Goal: Navigation & Orientation: Find specific page/section

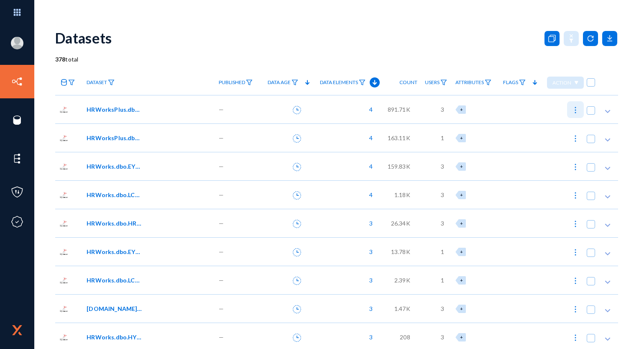
click at [575, 113] on img at bounding box center [576, 110] width 8 height 8
checkbox input "true"
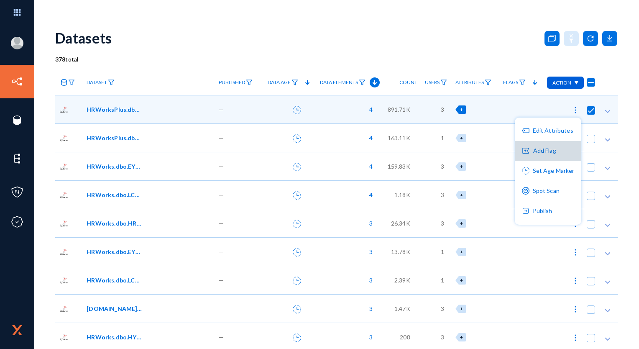
click at [546, 149] on button "Add Flag" at bounding box center [548, 151] width 67 height 20
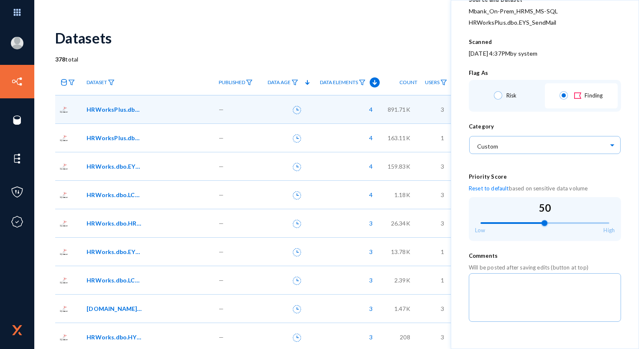
scroll to position [108, 0]
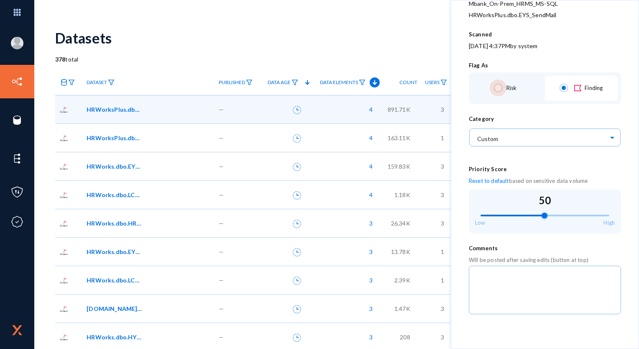
click at [497, 88] on span at bounding box center [498, 88] width 8 height 8
click at [497, 88] on input "Risk" at bounding box center [498, 88] width 8 height 8
radio input "true"
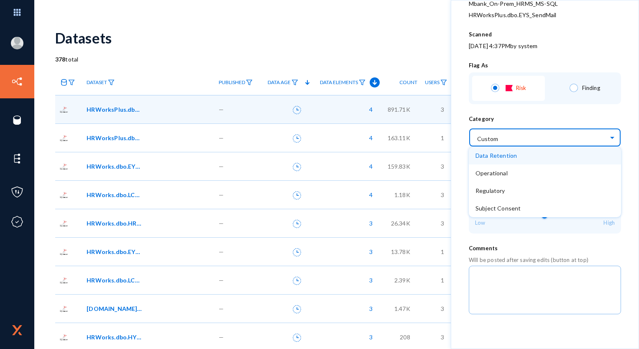
click at [521, 133] on input "text" at bounding box center [550, 137] width 144 height 14
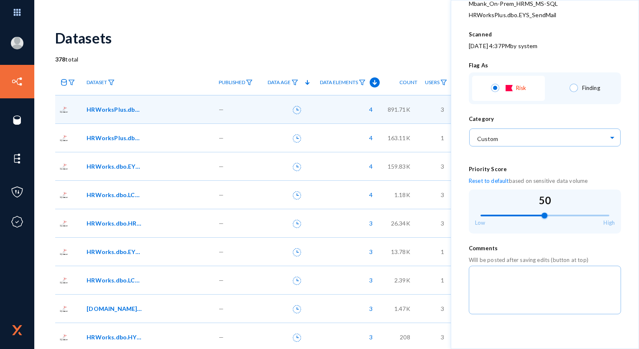
click at [511, 114] on div "Category" at bounding box center [545, 118] width 152 height 9
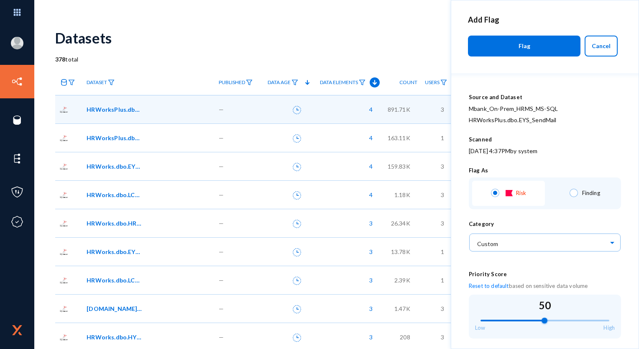
scroll to position [0, 0]
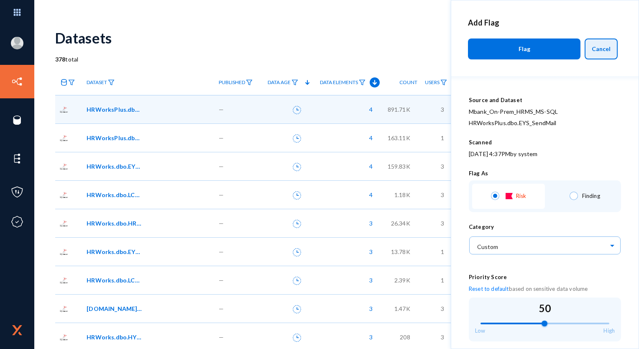
click at [600, 52] on span "Cancel" at bounding box center [601, 48] width 19 height 7
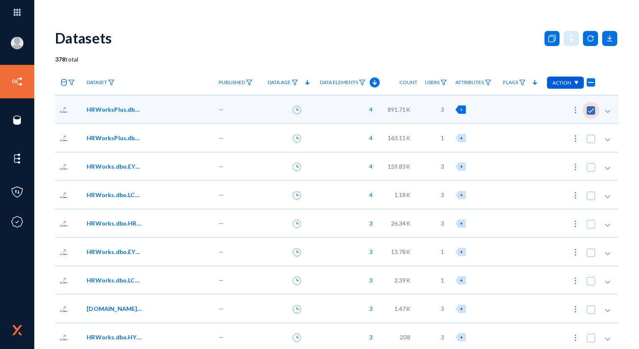
click at [588, 111] on span at bounding box center [591, 110] width 8 height 8
click at [591, 114] on input "checkbox" at bounding box center [591, 114] width 1 height 1
checkbox input "false"
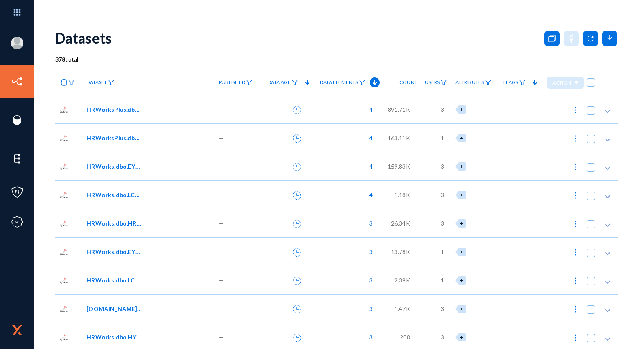
click at [401, 46] on div "Datasets" at bounding box center [336, 38] width 563 height 34
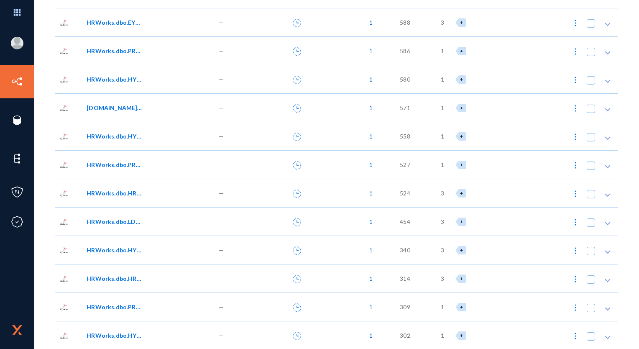
scroll to position [1852, 0]
click at [406, 246] on span "340" at bounding box center [405, 249] width 10 height 9
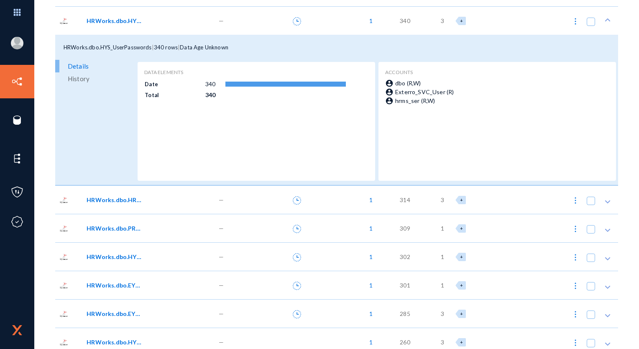
scroll to position [2118, 0]
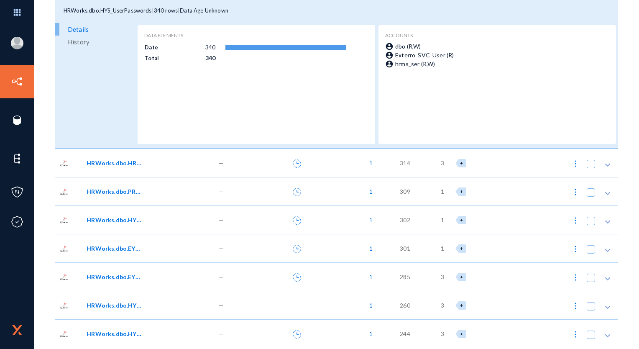
click at [402, 213] on div "302" at bounding box center [398, 219] width 37 height 28
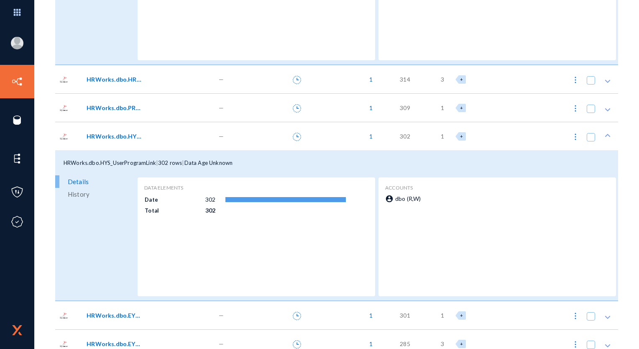
scroll to position [2367, 0]
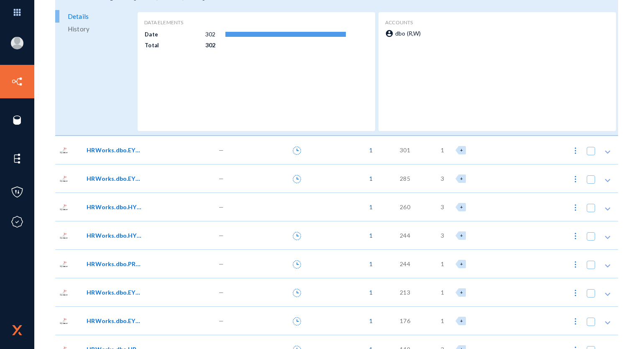
click at [402, 234] on span "244" at bounding box center [405, 235] width 10 height 9
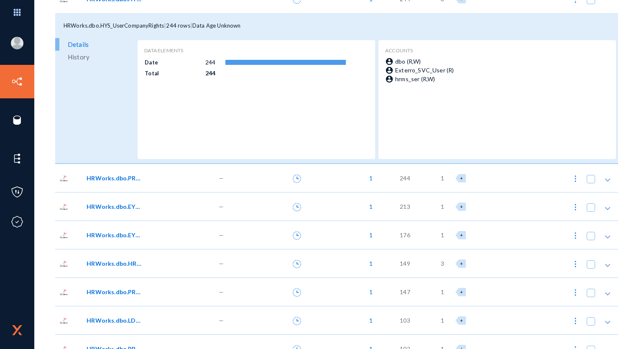
scroll to position [2664, 0]
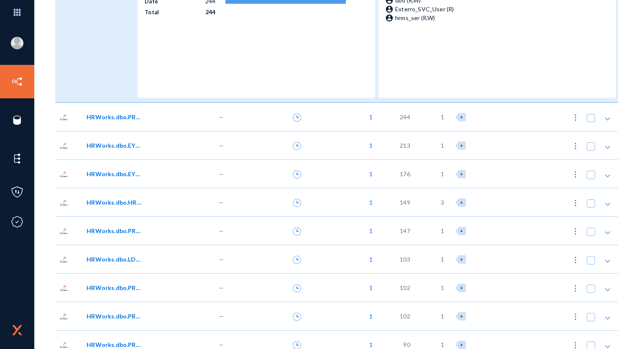
click at [402, 117] on span "244" at bounding box center [405, 117] width 10 height 9
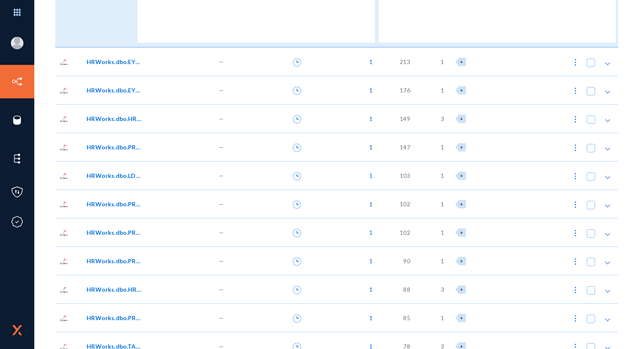
scroll to position [2899, 0]
click at [403, 65] on span "213" at bounding box center [405, 60] width 10 height 9
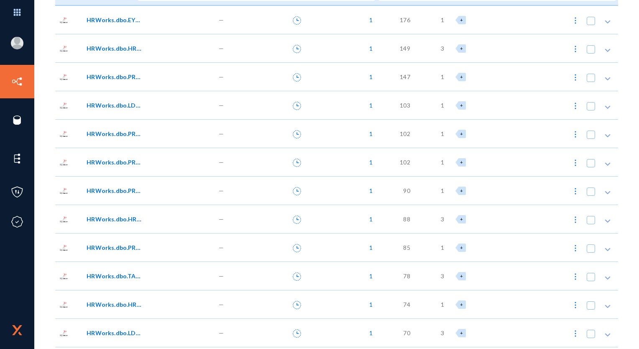
scroll to position [3120, 0]
click at [401, 222] on div "88" at bounding box center [398, 218] width 37 height 28
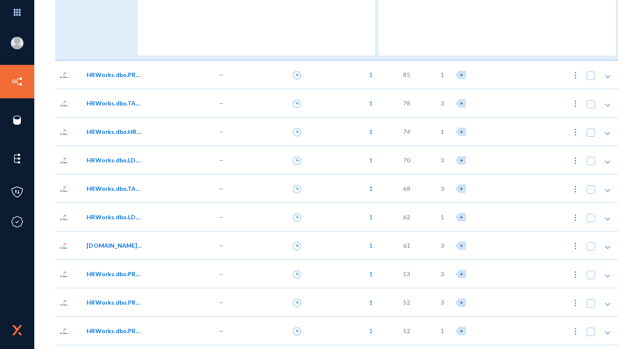
scroll to position [3444, 0]
click at [401, 264] on div "53" at bounding box center [398, 273] width 37 height 28
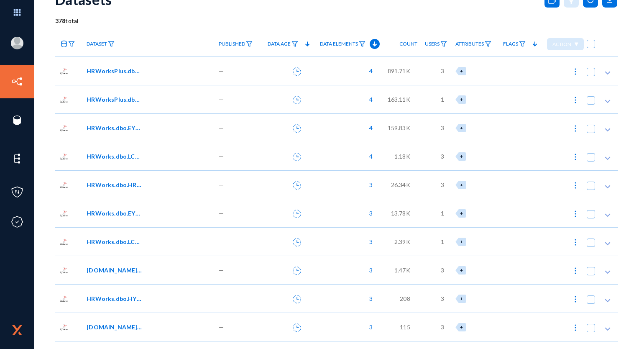
scroll to position [0, 0]
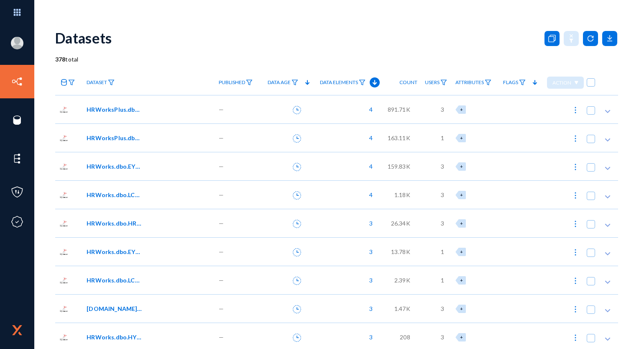
click at [367, 36] on div "Datasets" at bounding box center [336, 38] width 563 height 34
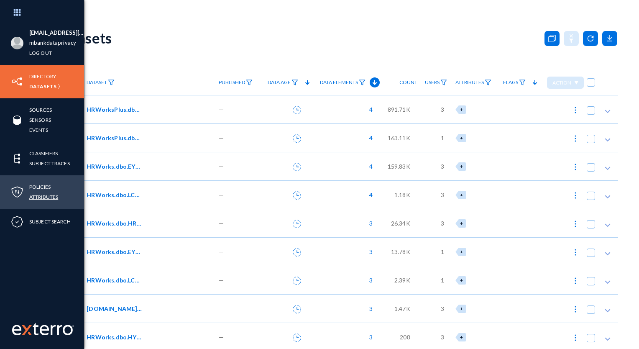
click at [39, 197] on link "Attributes" at bounding box center [43, 197] width 29 height 10
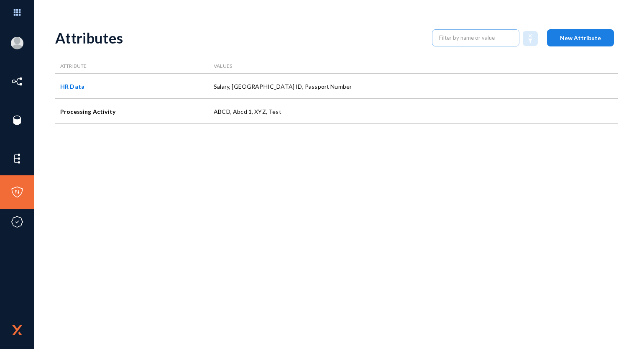
click at [555, 31] on button "New Attribute" at bounding box center [580, 37] width 67 height 17
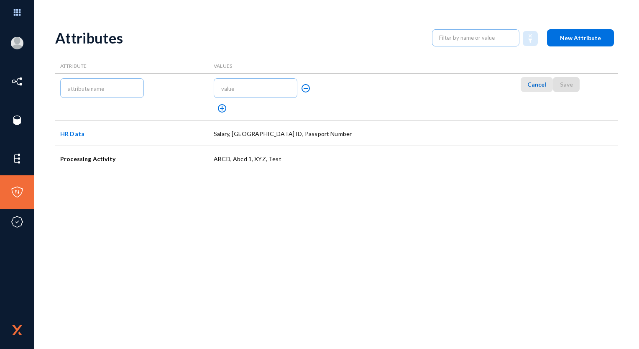
click at [534, 85] on span "Cancel" at bounding box center [537, 84] width 19 height 7
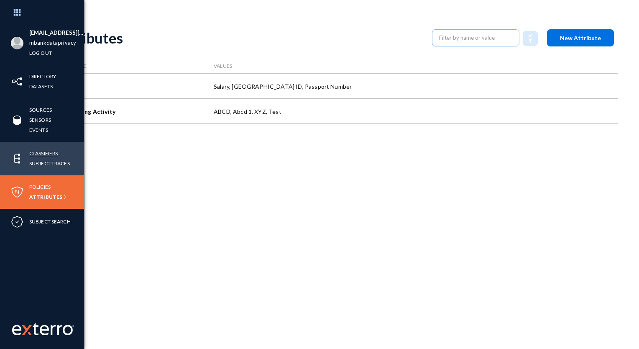
click at [49, 154] on link "Classifiers" at bounding box center [43, 154] width 28 height 10
